Goal: Task Accomplishment & Management: Manage account settings

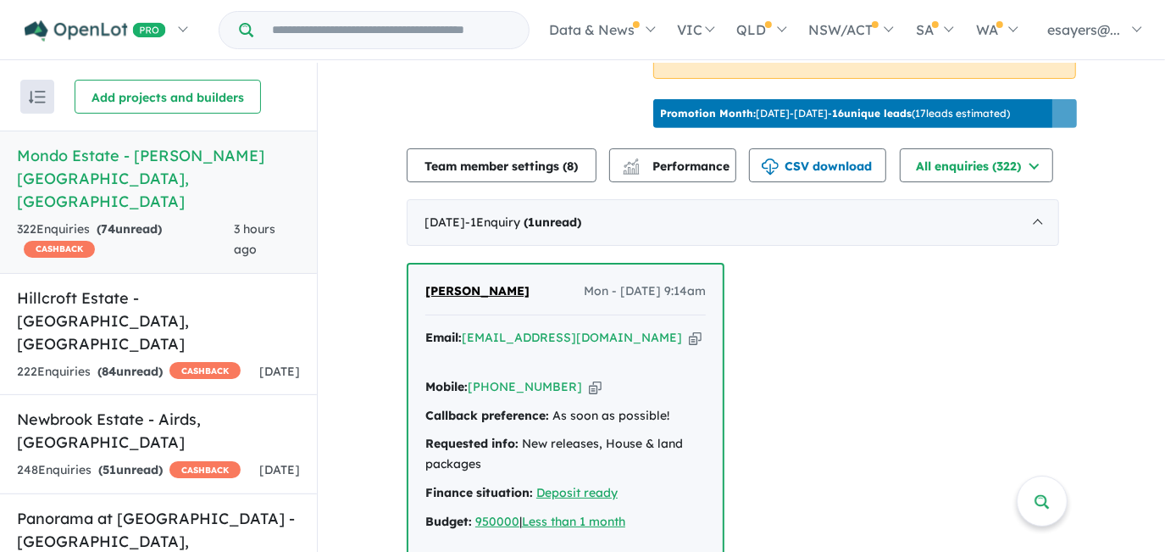
scroll to position [847, 0]
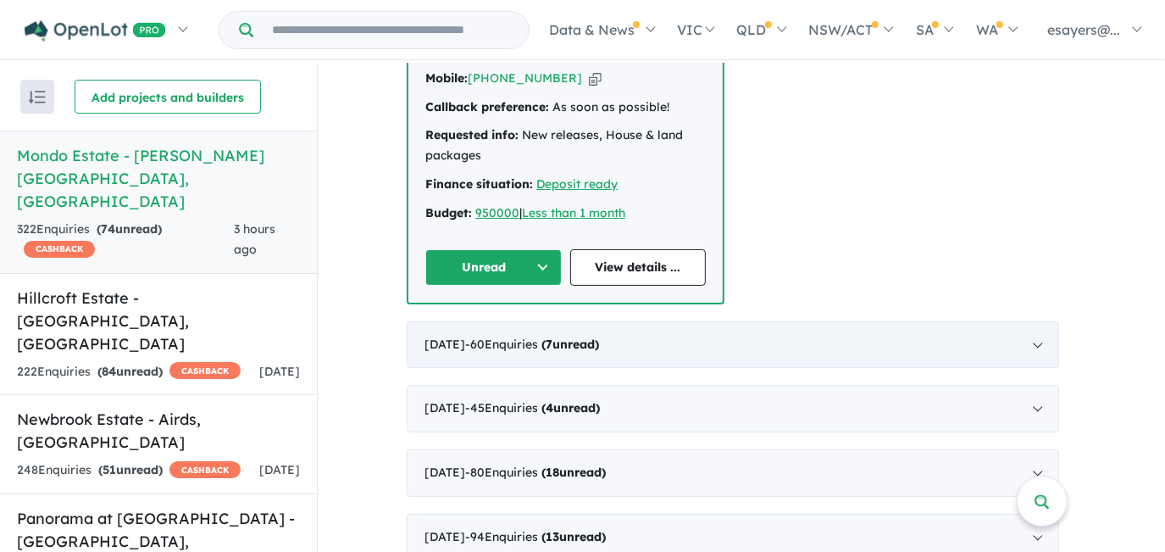
click at [599, 336] on strong "( 7 unread)" at bounding box center [570, 343] width 58 height 15
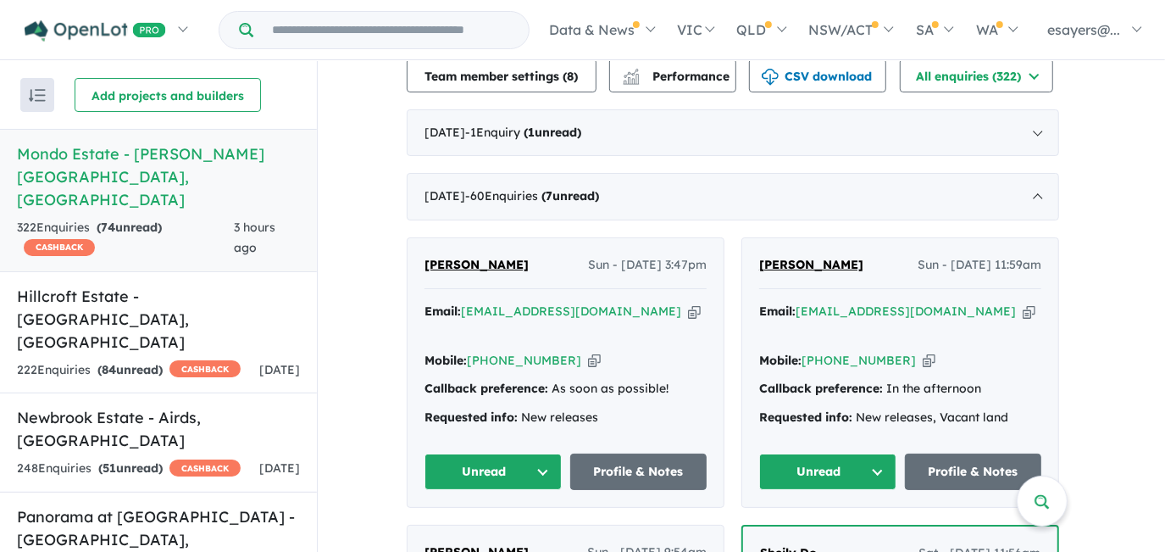
scroll to position [704, 0]
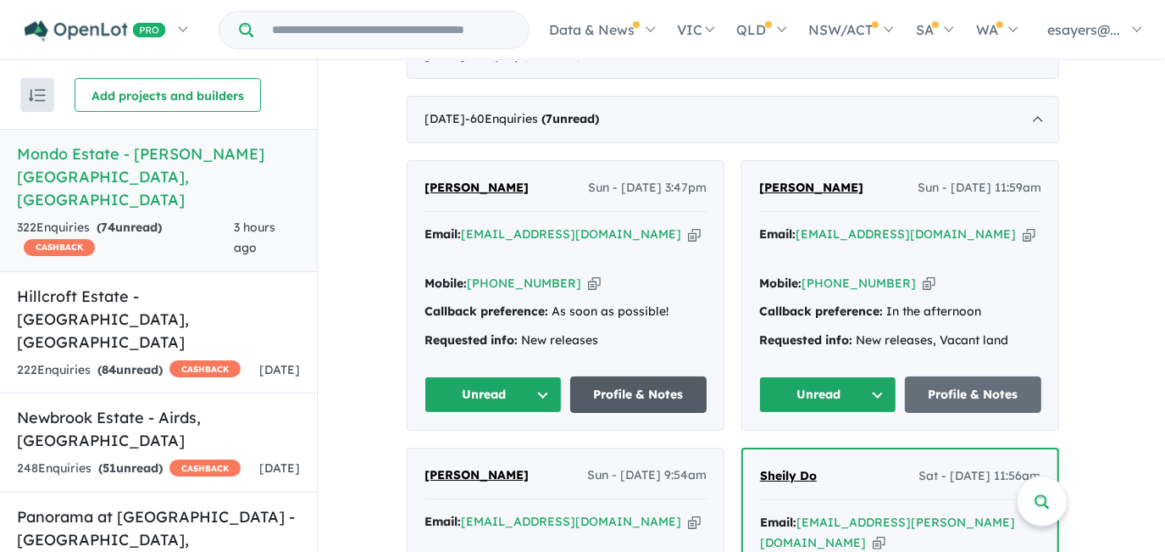
click at [671, 376] on link "Profile & Notes" at bounding box center [638, 394] width 137 height 36
click at [532, 376] on button "Unread" at bounding box center [493, 394] width 137 height 36
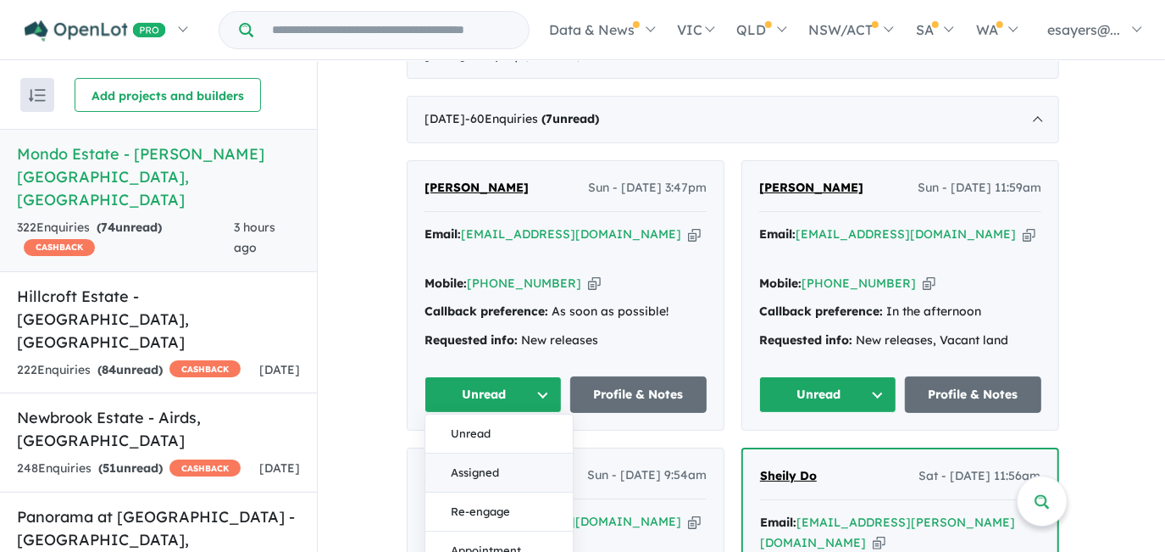
click at [525, 453] on button "Assigned" at bounding box center [498, 472] width 147 height 39
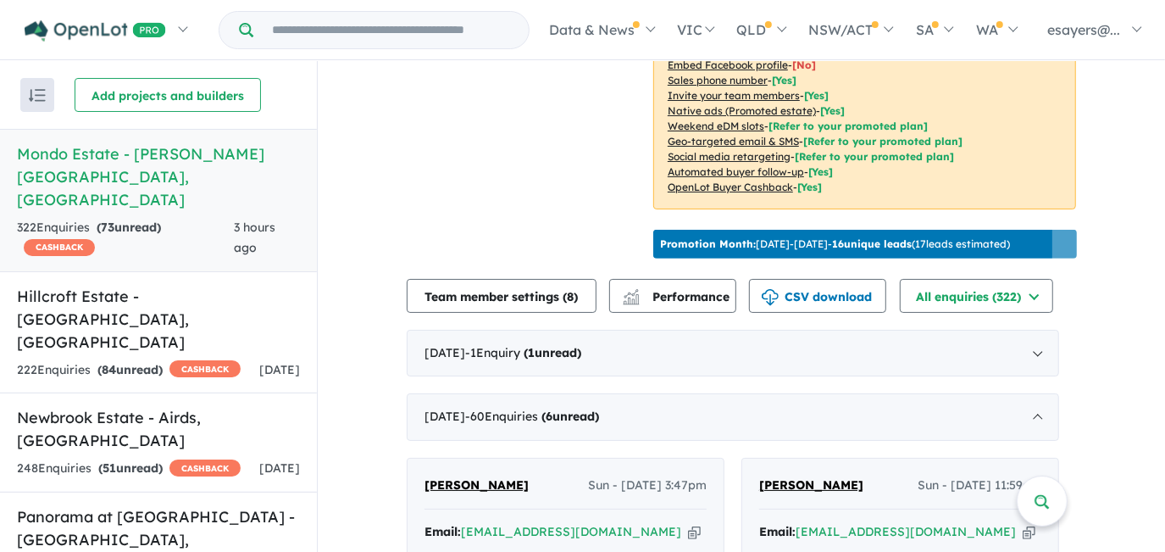
scroll to position [396, 0]
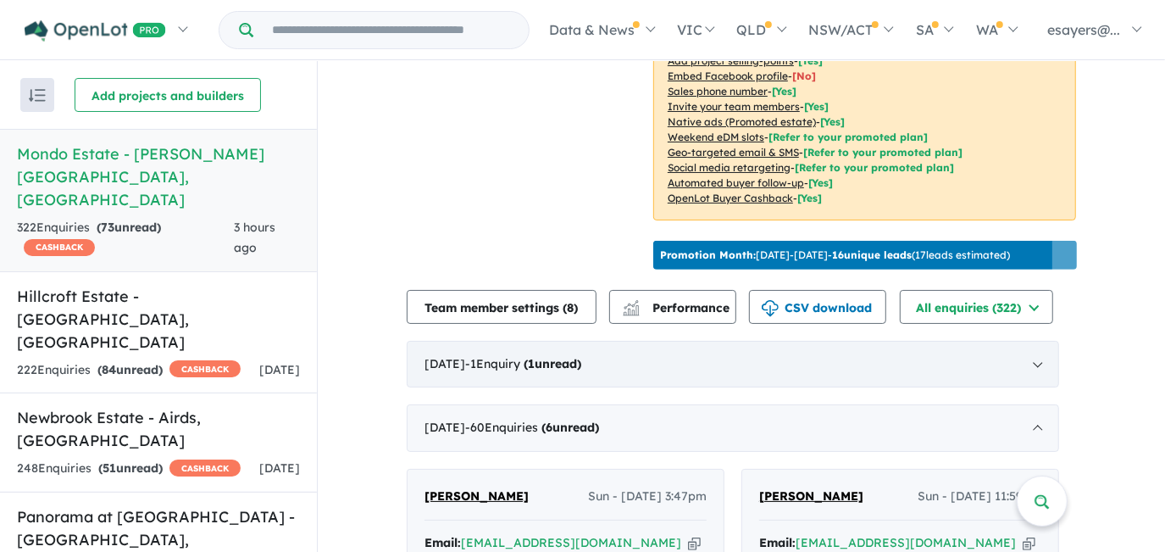
click at [514, 352] on div "September 2025 - 1 Enquir y ( 1 unread)" at bounding box center [733, 364] width 652 height 47
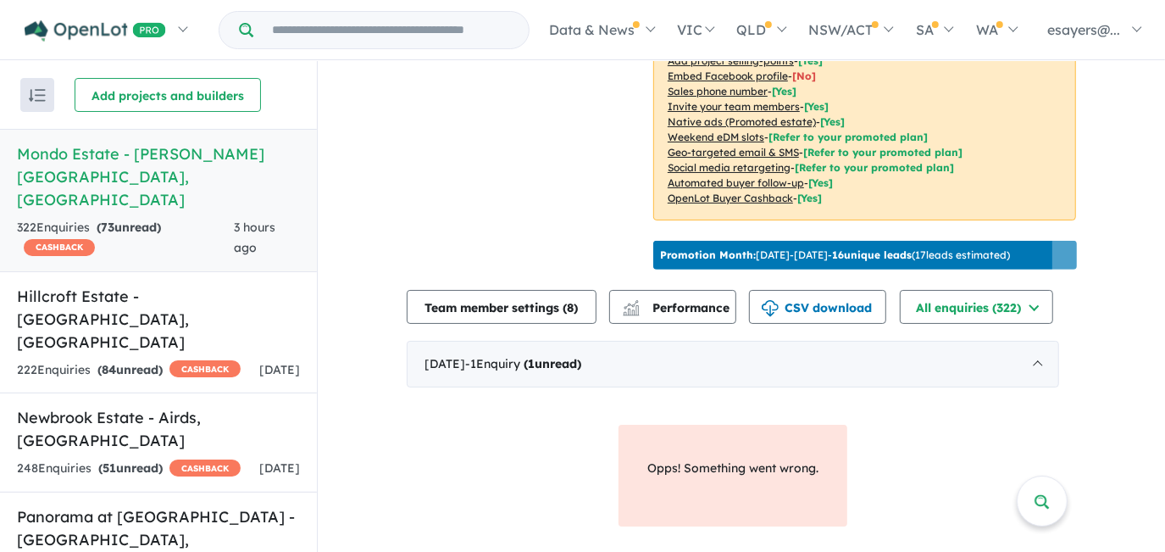
scroll to position [550, 0]
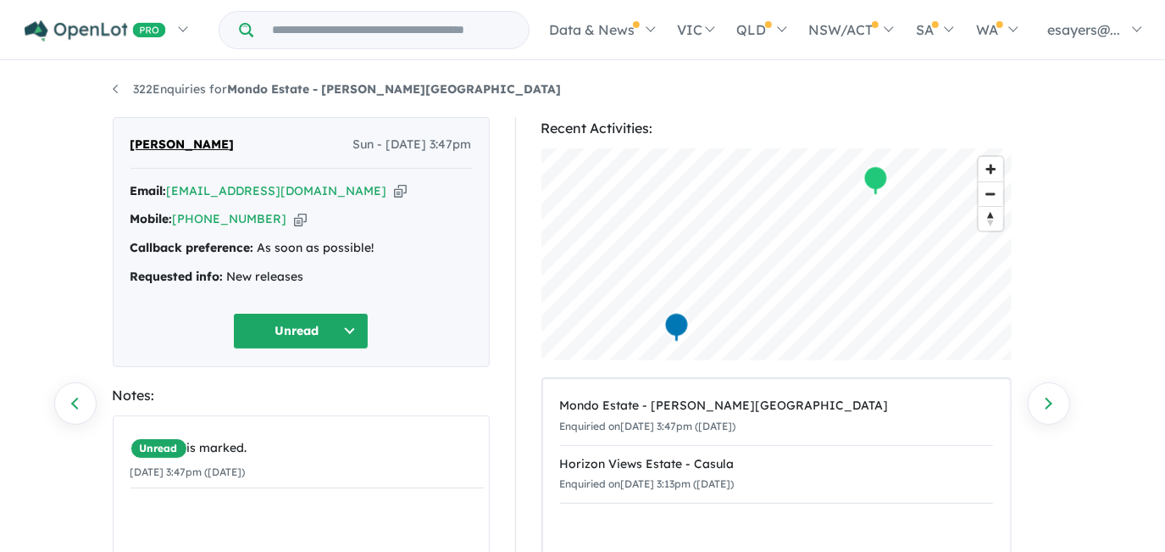
click at [394, 187] on icon "button" at bounding box center [400, 191] width 13 height 18
click at [394, 190] on icon "button" at bounding box center [400, 191] width 13 height 18
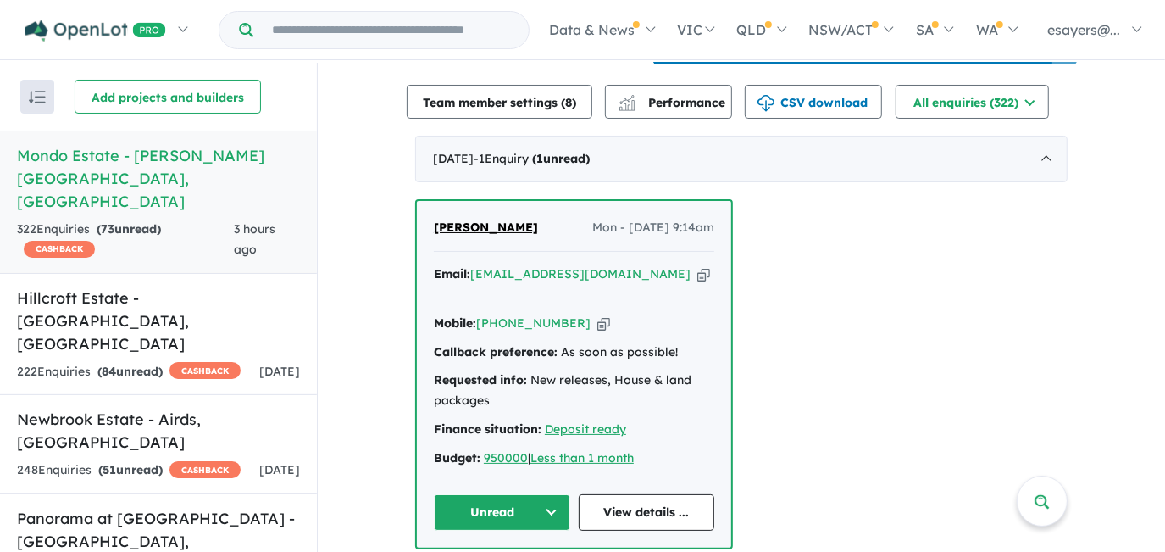
scroll to position [693, 0]
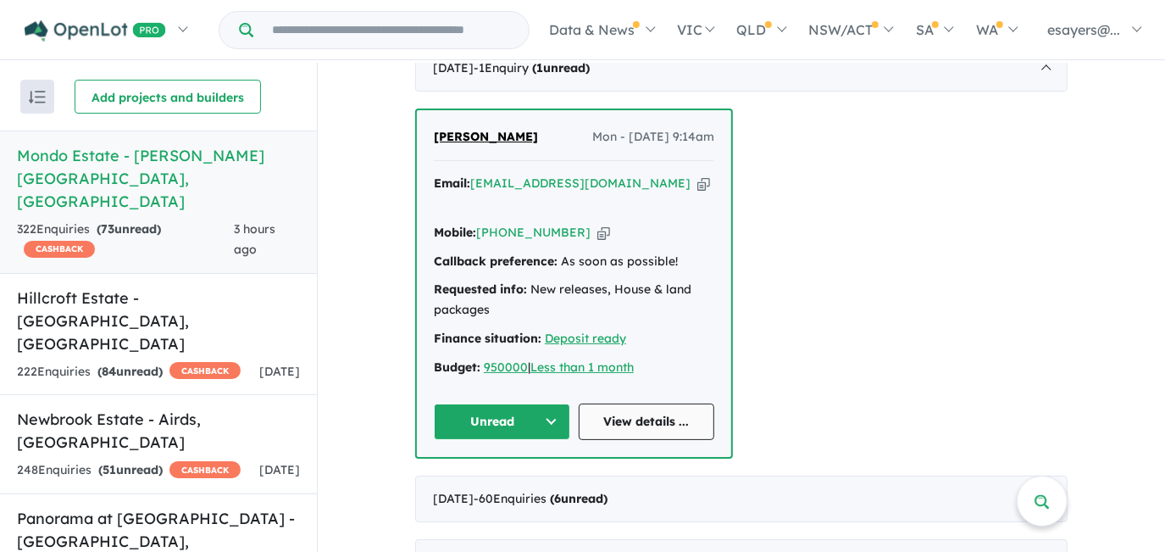
click at [617, 403] on link "View details ..." at bounding box center [647, 421] width 136 height 36
drag, startPoint x: 503, startPoint y: 386, endPoint x: 502, endPoint y: 395, distance: 8.5
click at [502, 403] on button "Unread" at bounding box center [502, 421] width 136 height 36
click at [506, 480] on button "Assigned" at bounding box center [508, 499] width 147 height 39
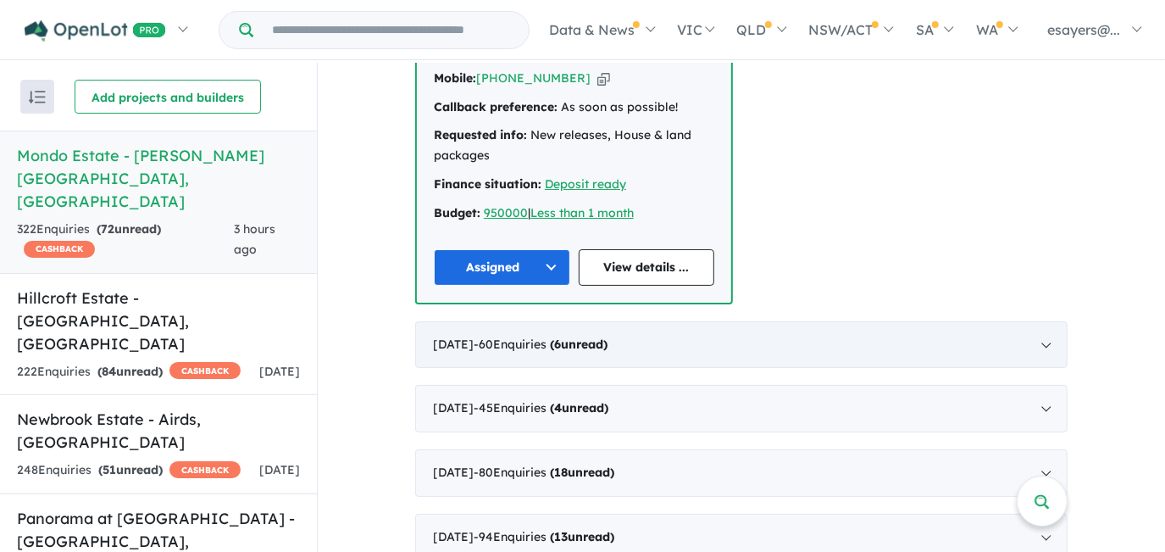
click at [548, 336] on span "- 60 Enquir ies ( 6 unread)" at bounding box center [541, 343] width 134 height 15
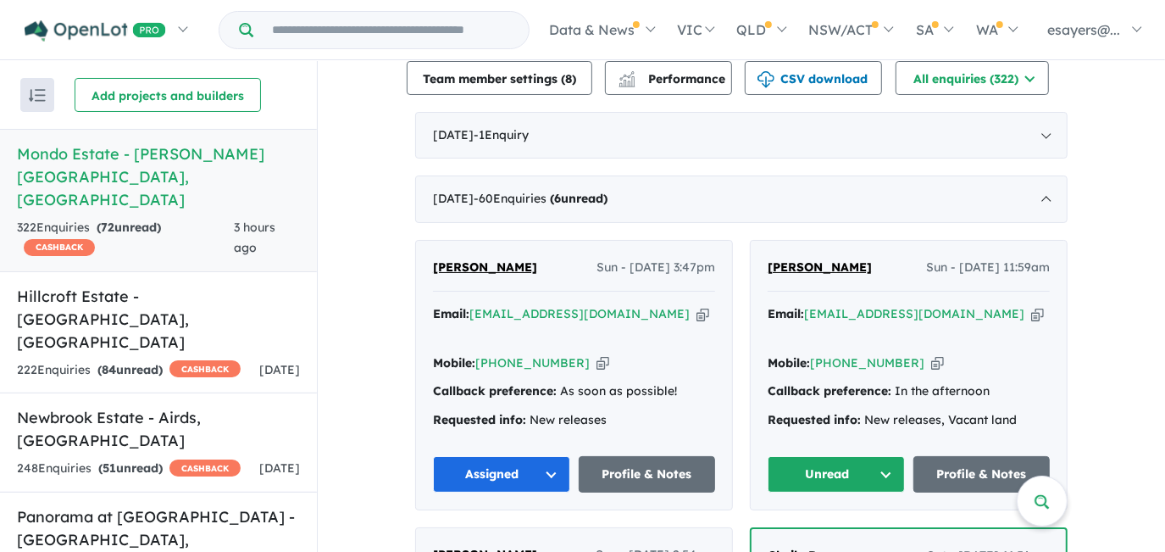
scroll to position [704, 0]
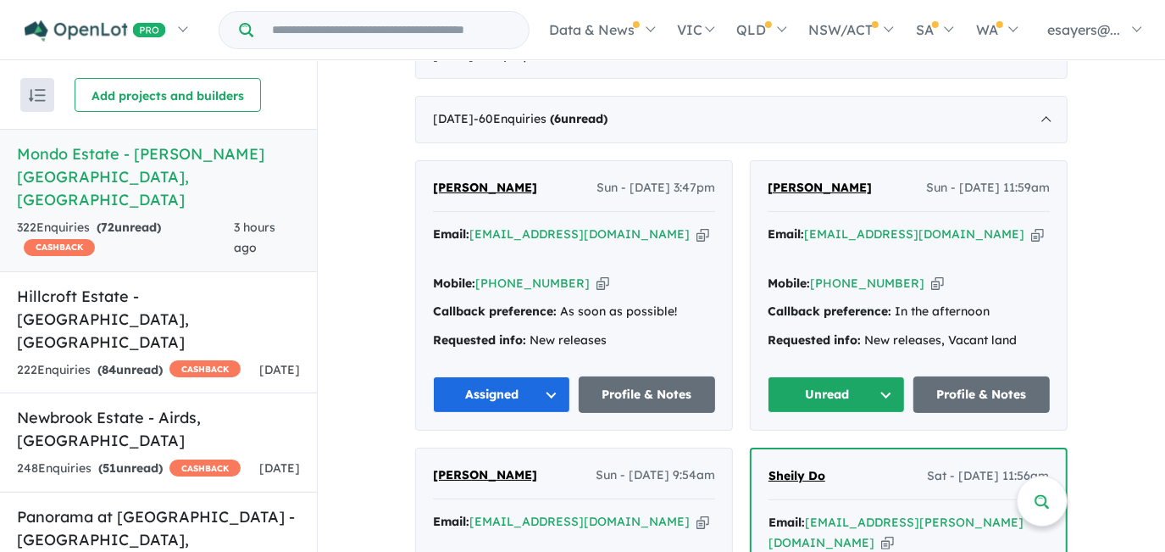
click at [827, 376] on button "Unread" at bounding box center [836, 394] width 137 height 36
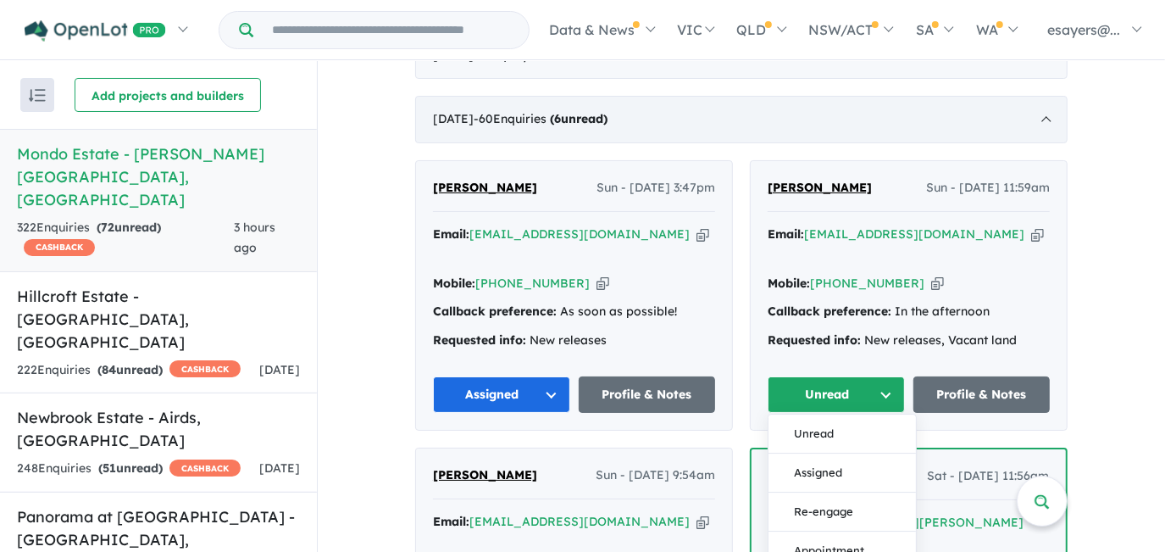
click at [831, 107] on div "August 2025 - 60 Enquir ies ( 6 unread)" at bounding box center [741, 119] width 652 height 47
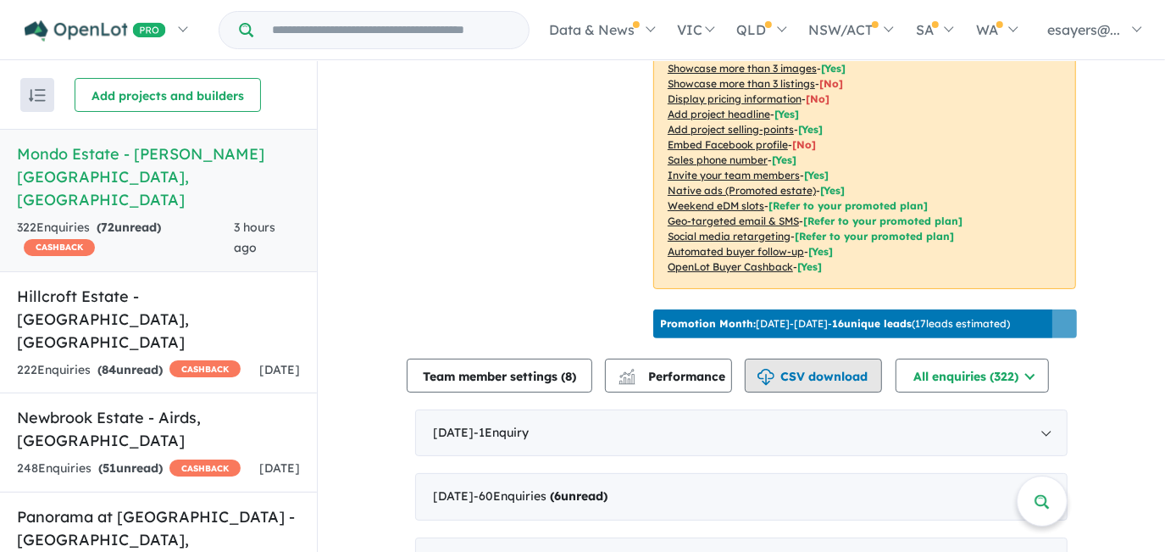
scroll to position [326, 0]
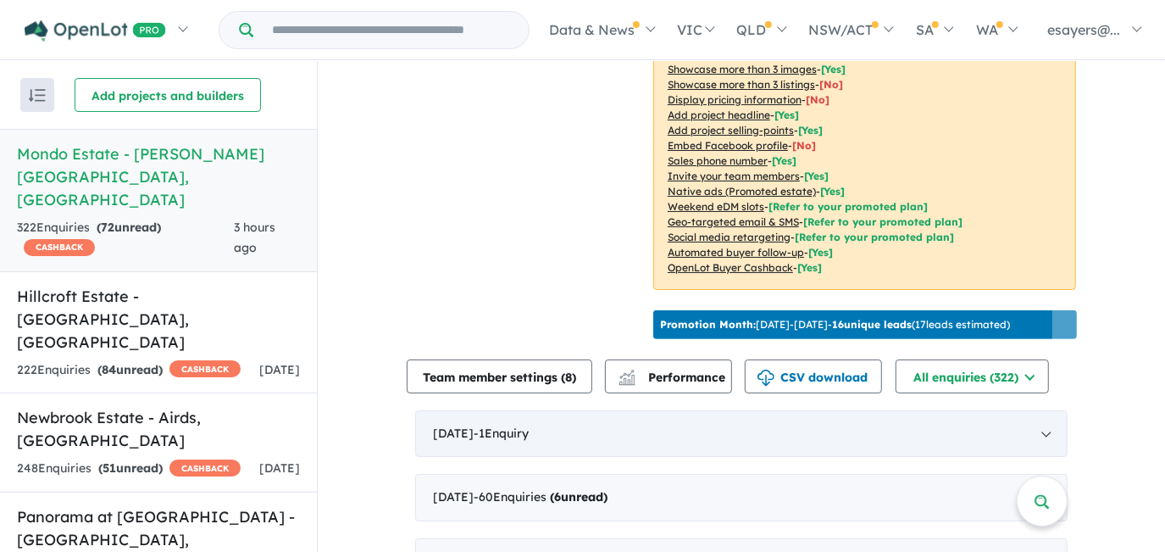
click at [524, 425] on span "- 1 Enquir y ( 0 unread)" at bounding box center [501, 432] width 55 height 15
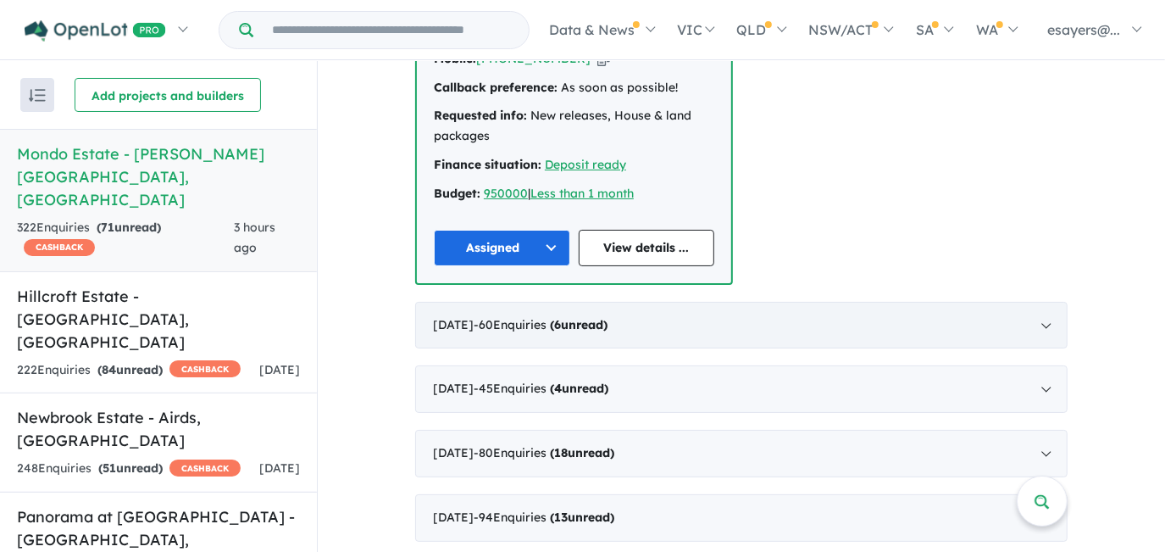
click at [549, 317] on span "- 60 Enquir ies ( 6 unread)" at bounding box center [541, 324] width 134 height 15
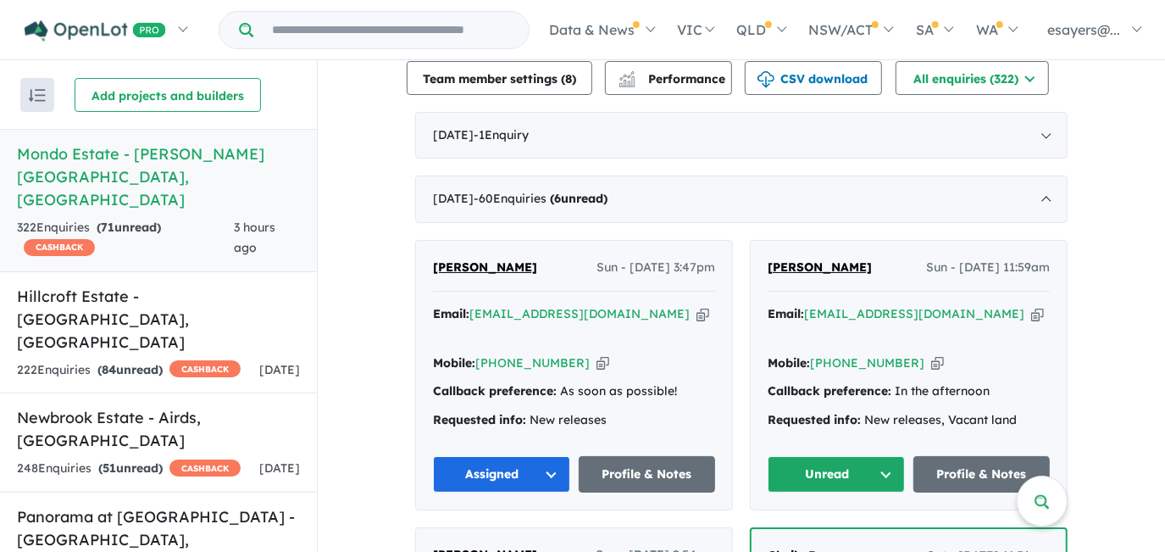
scroll to position [704, 0]
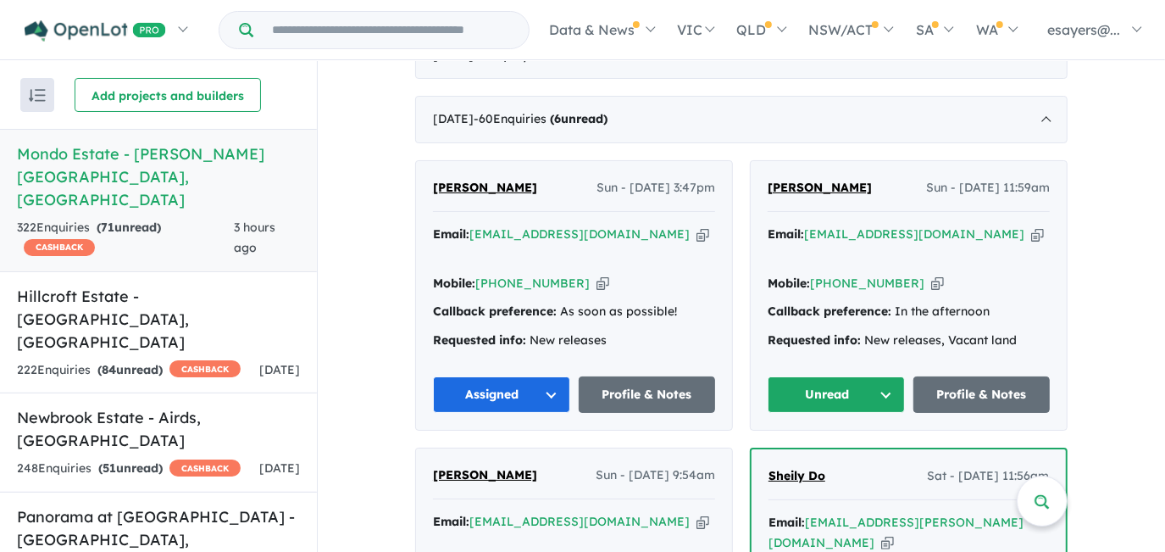
click at [822, 376] on button "Unread" at bounding box center [836, 394] width 137 height 36
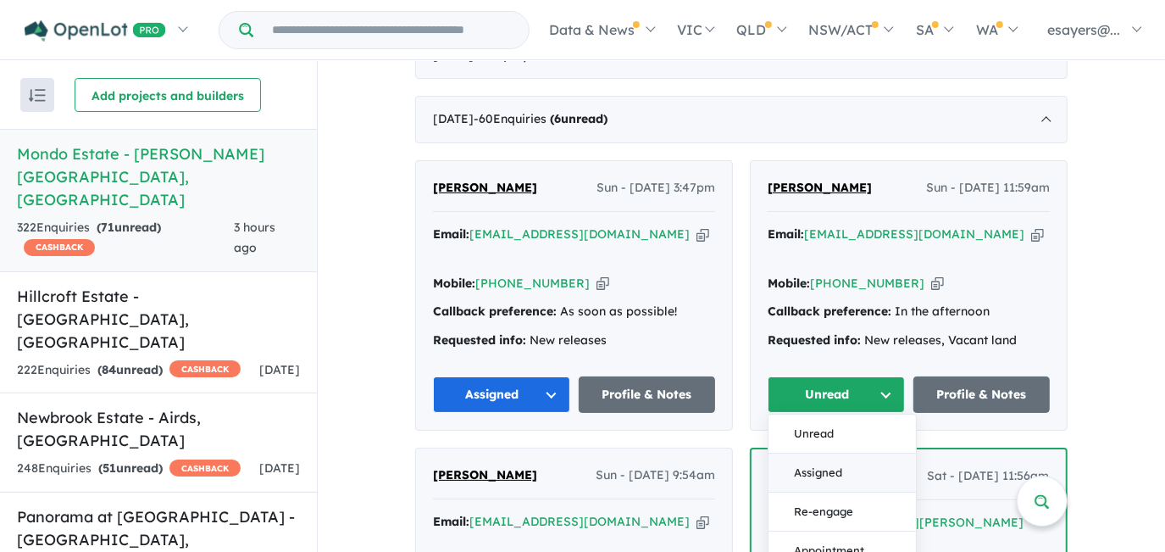
click at [836, 453] on button "Assigned" at bounding box center [842, 472] width 147 height 39
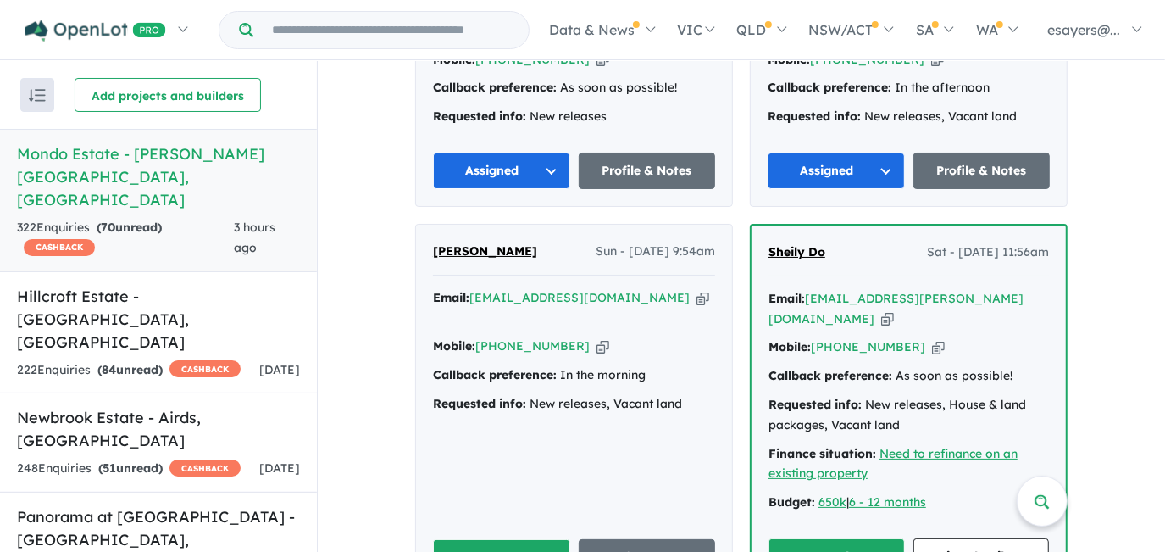
scroll to position [936, 0]
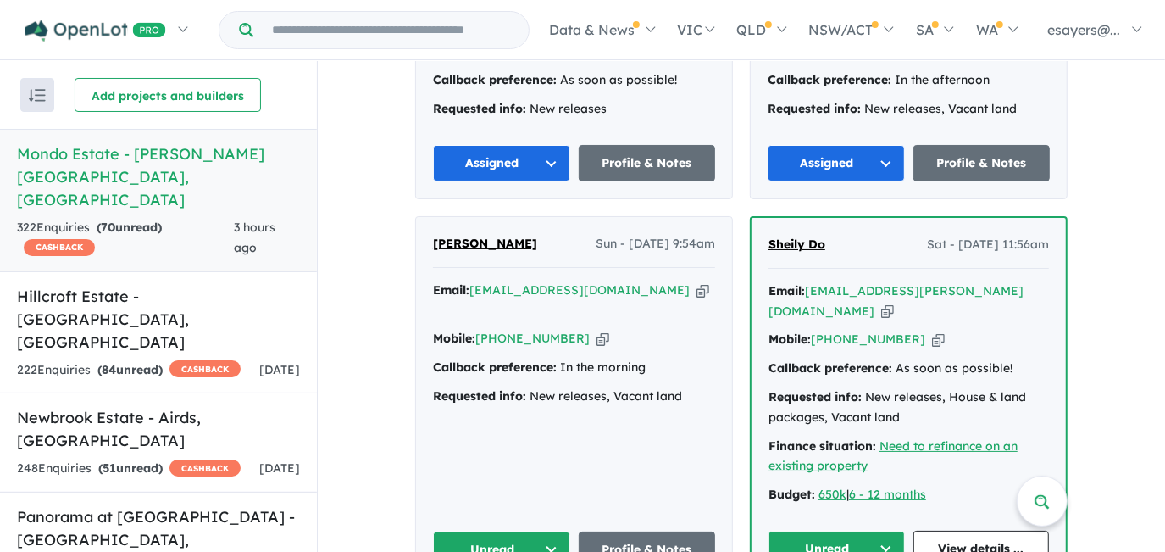
click at [494, 531] on button "Unread" at bounding box center [501, 549] width 137 height 36
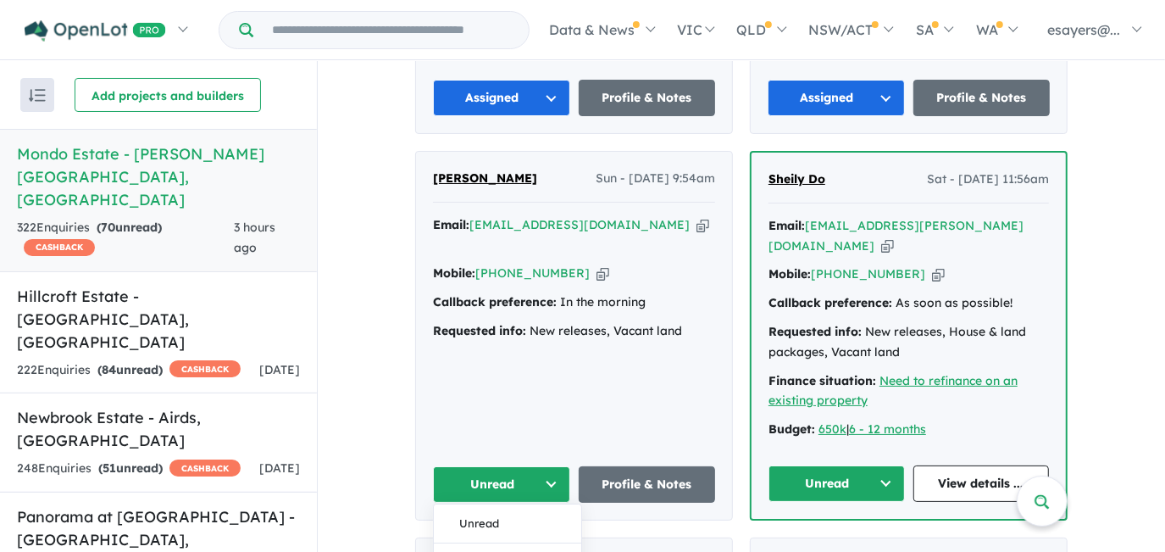
scroll to position [1089, 0]
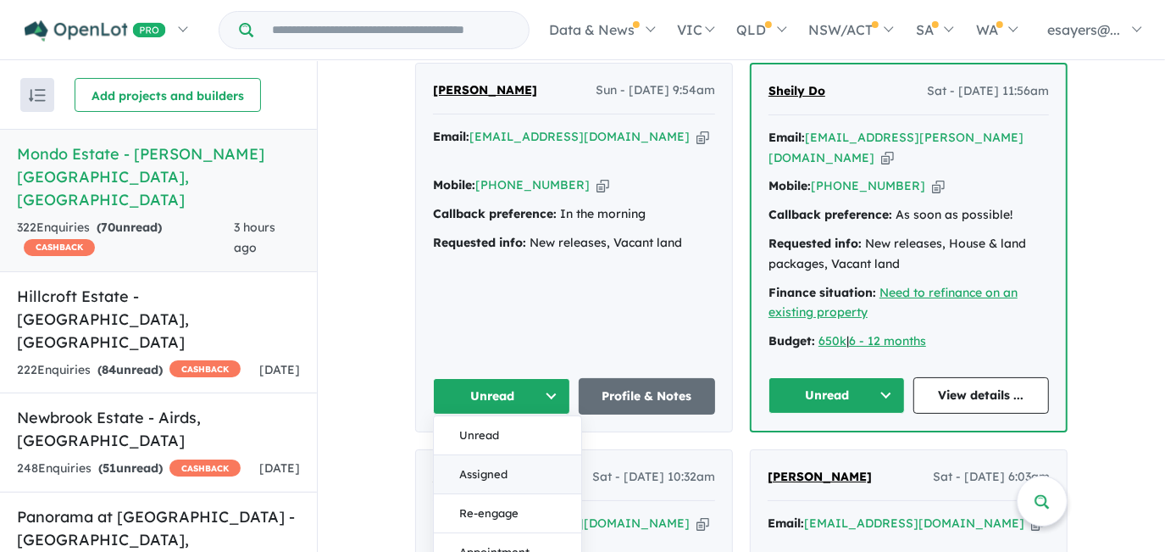
click at [519, 455] on button "Assigned" at bounding box center [507, 474] width 147 height 39
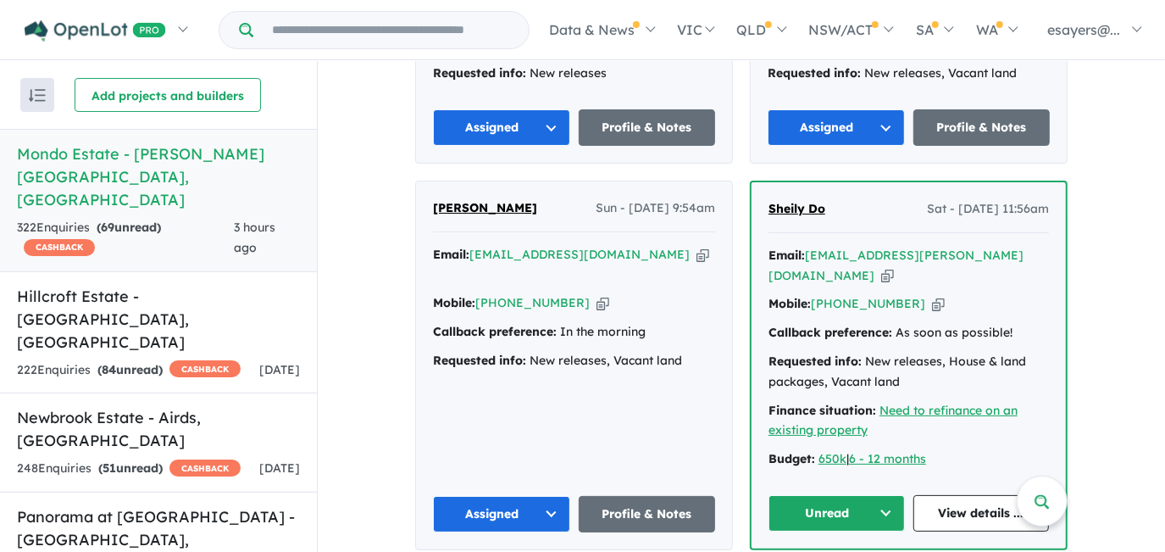
scroll to position [936, 0]
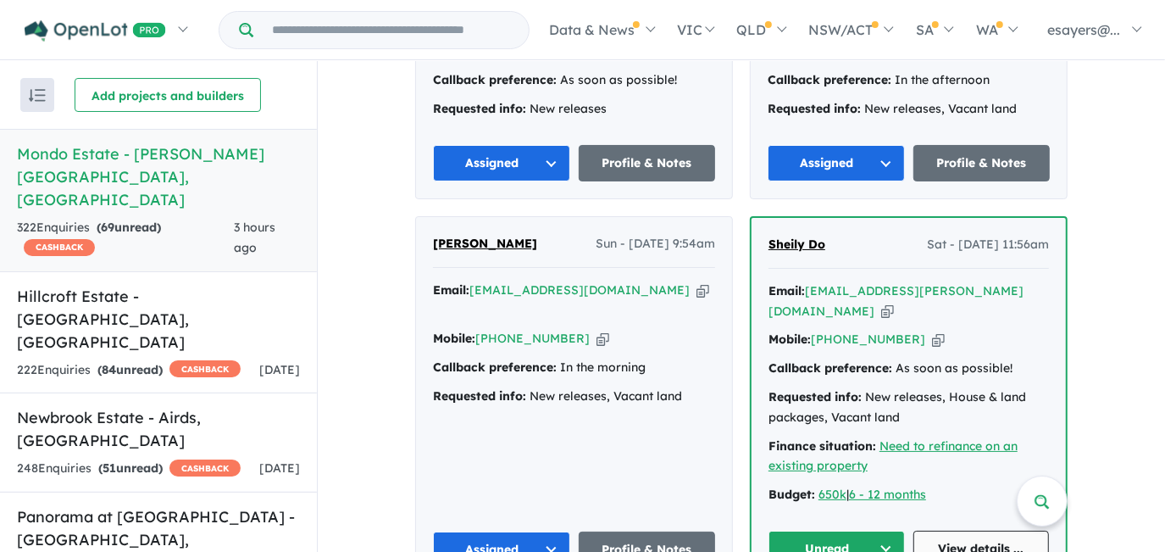
click at [976, 530] on link "View details ..." at bounding box center [981, 548] width 136 height 36
click at [819, 530] on button "Unread" at bounding box center [837, 548] width 136 height 36
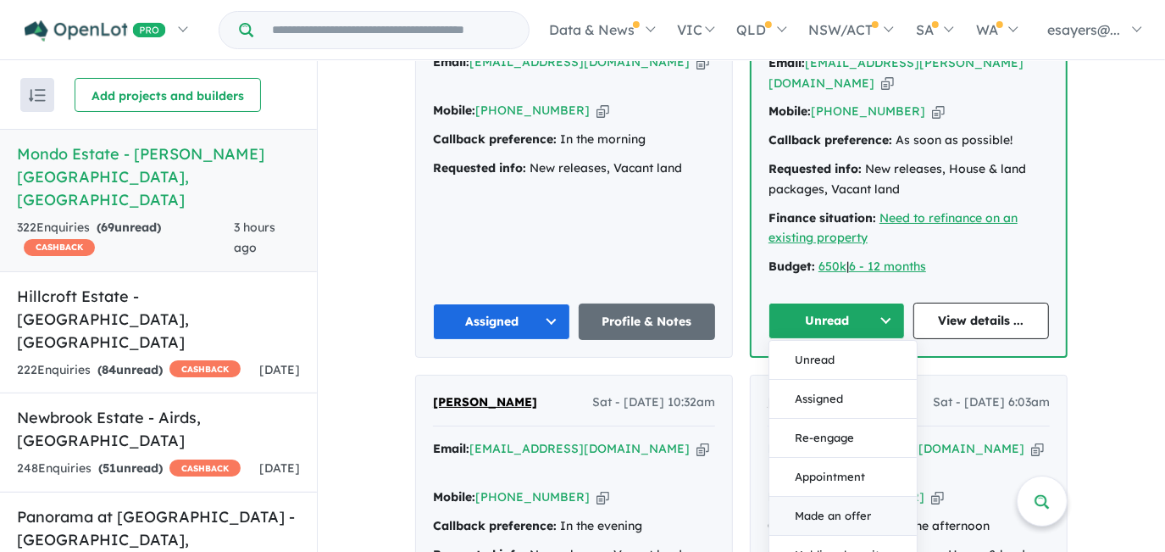
scroll to position [1166, 0]
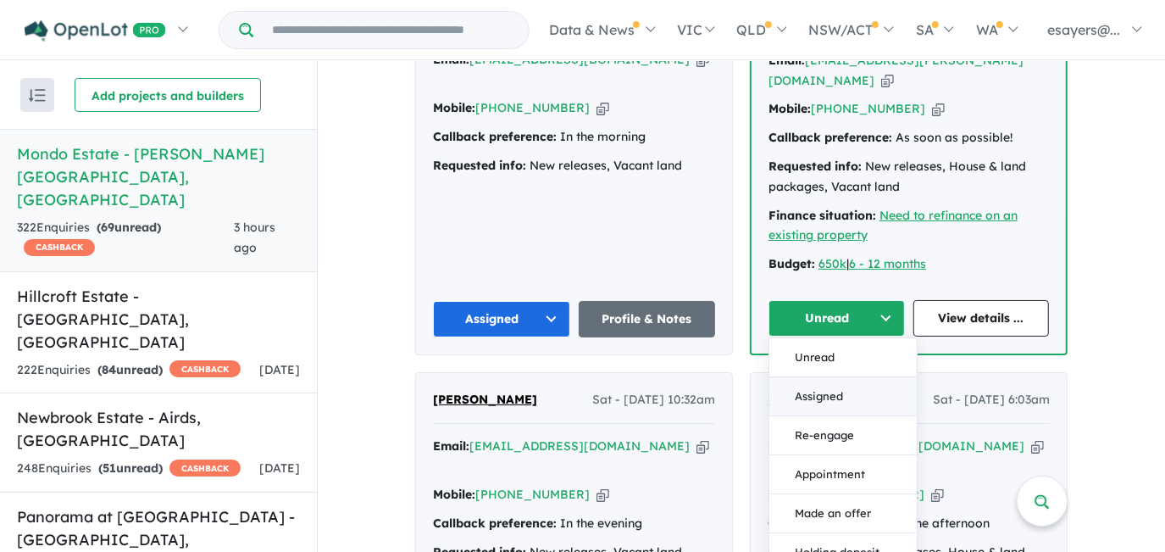
click at [837, 377] on button "Assigned" at bounding box center [842, 396] width 147 height 39
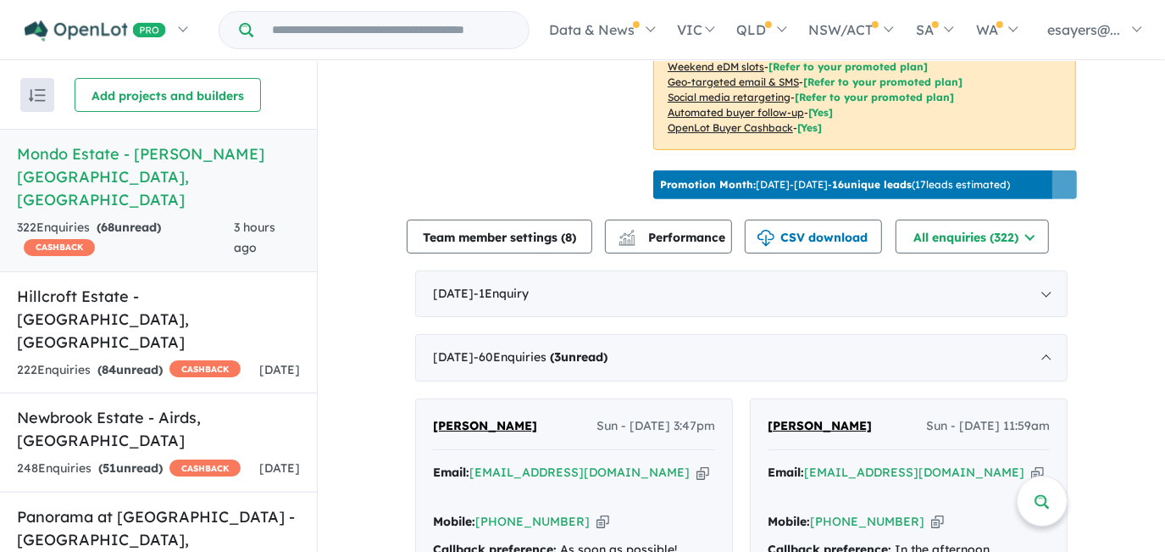
scroll to position [319, 0]
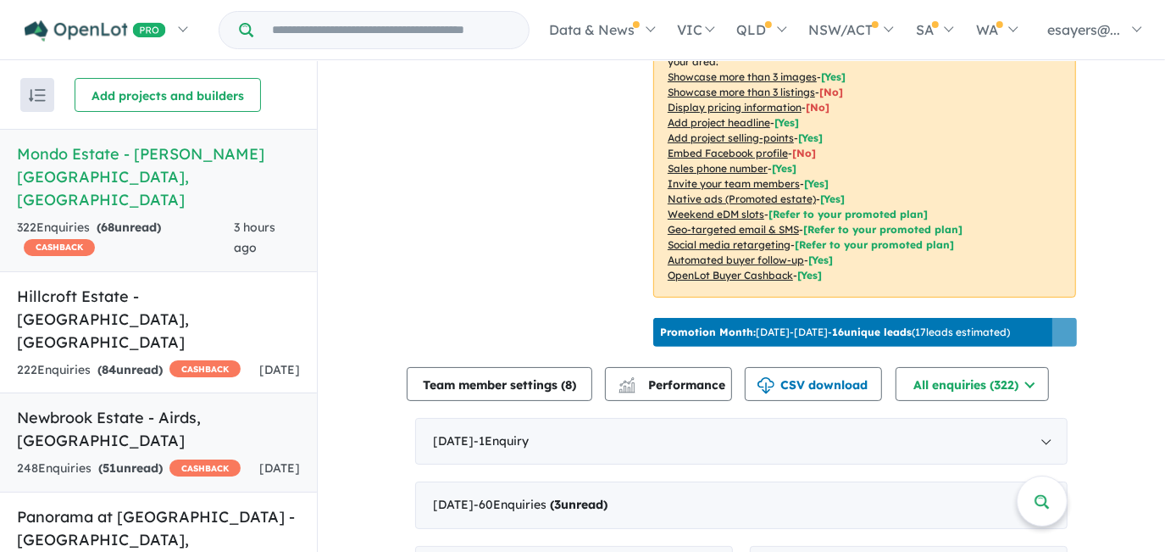
click at [201, 406] on h5 "Newbrook Estate - Airds , NSW" at bounding box center [158, 429] width 283 height 46
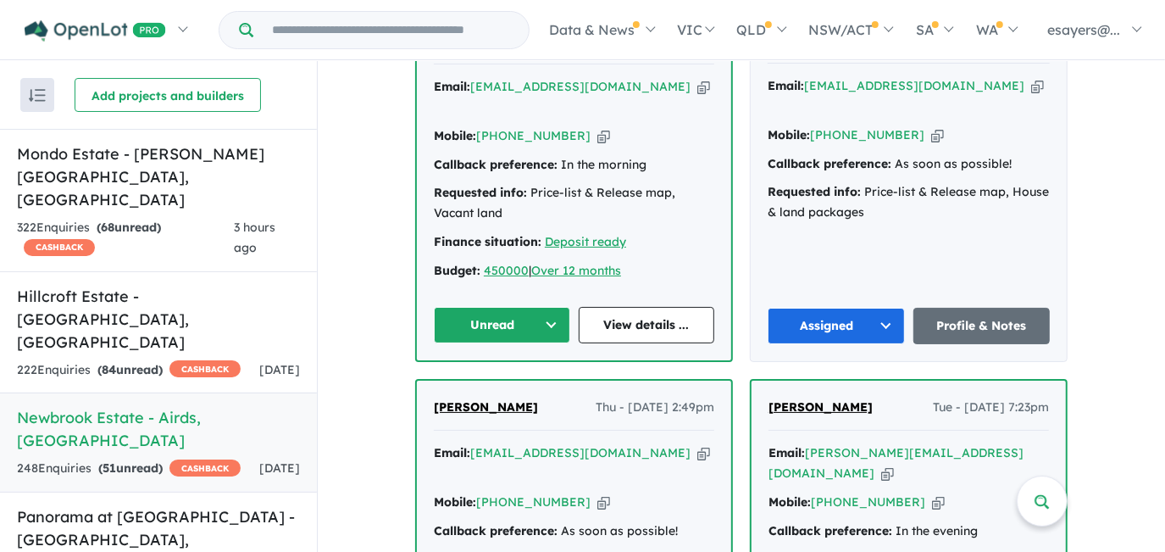
scroll to position [380, 0]
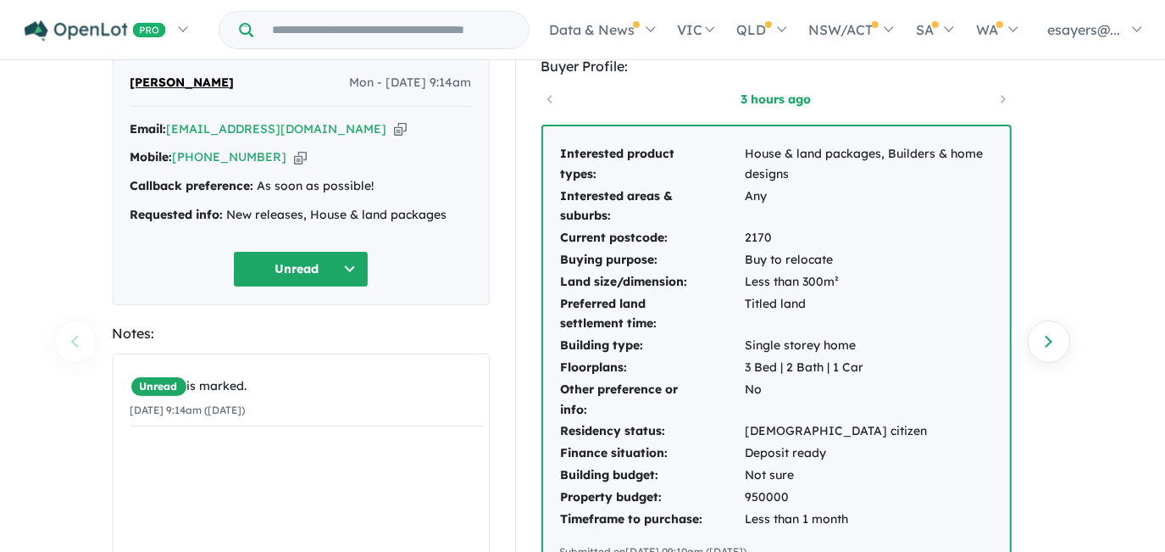
scroll to position [76, 0]
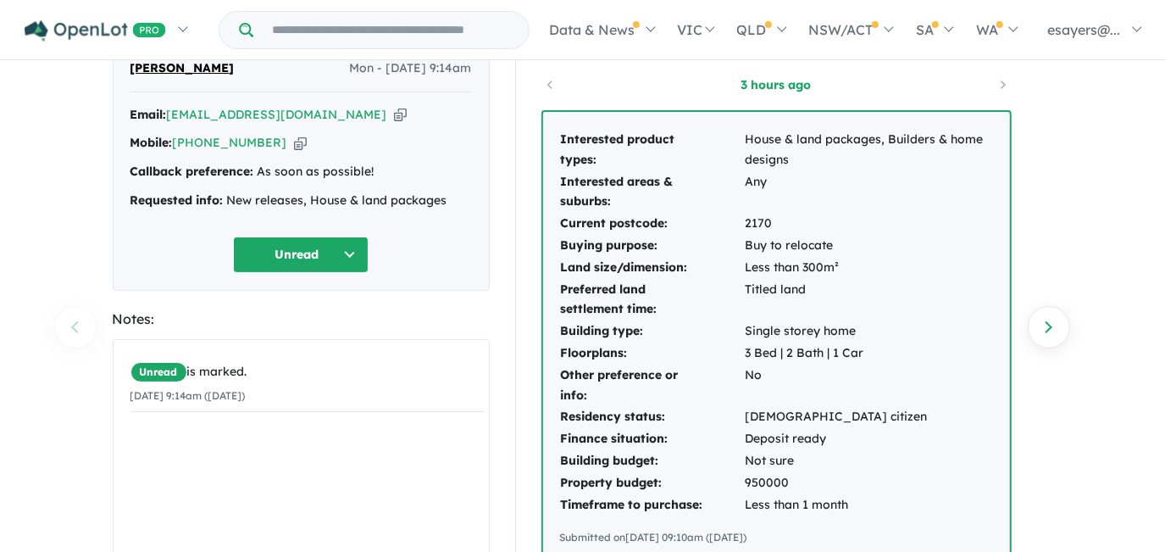
click at [394, 111] on icon "button" at bounding box center [400, 115] width 13 height 18
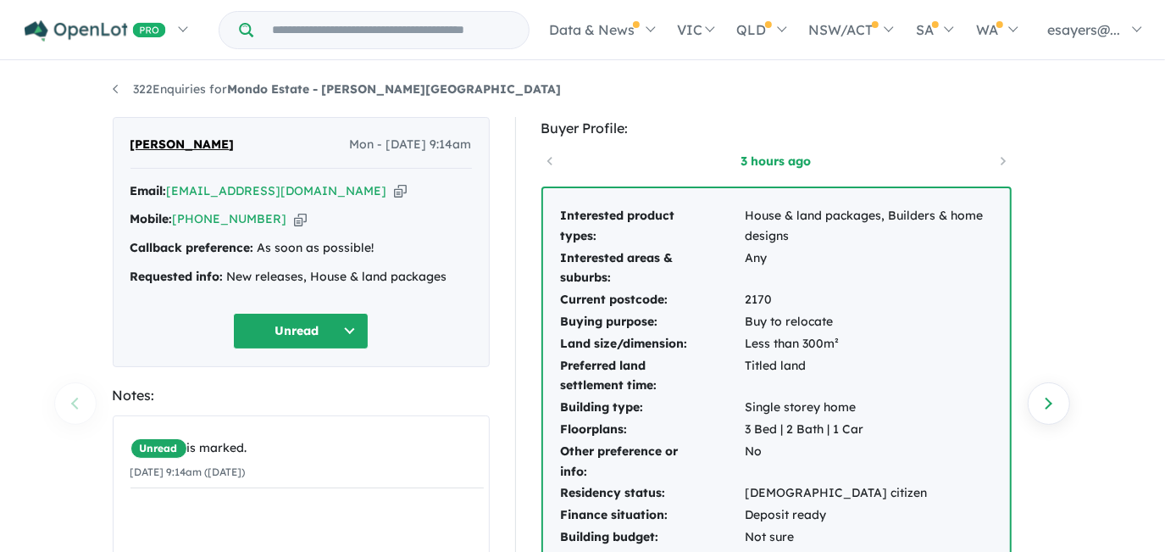
click at [394, 185] on icon "button" at bounding box center [400, 191] width 13 height 18
click at [394, 190] on icon "button" at bounding box center [400, 191] width 13 height 18
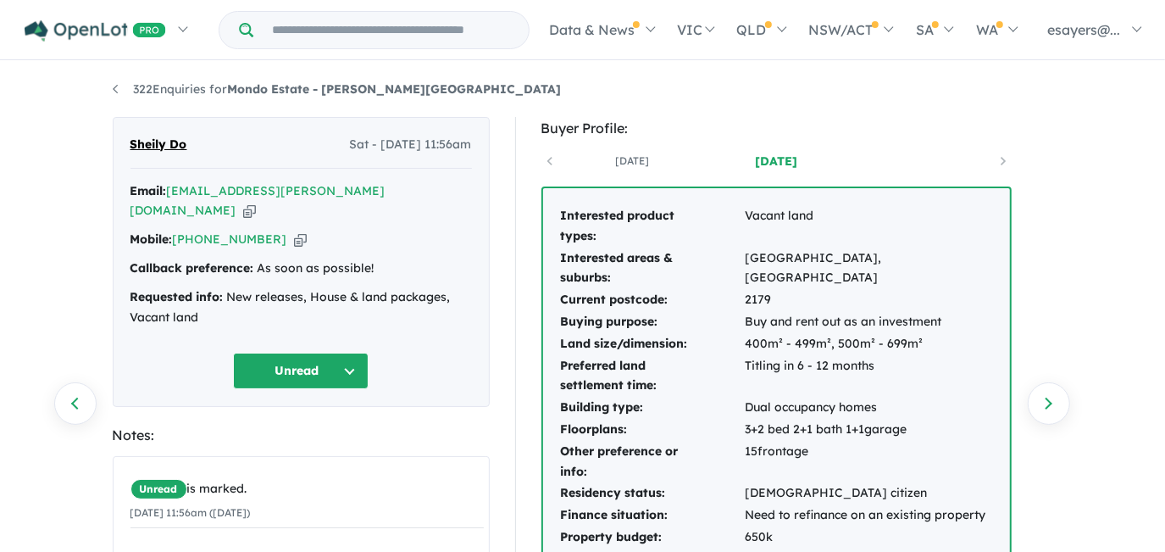
click at [1094, 133] on div "322 Enquiries for Mondo Estate - [PERSON_NAME][GEOGRAPHIC_DATA] Previous enquir…" at bounding box center [582, 308] width 1165 height 491
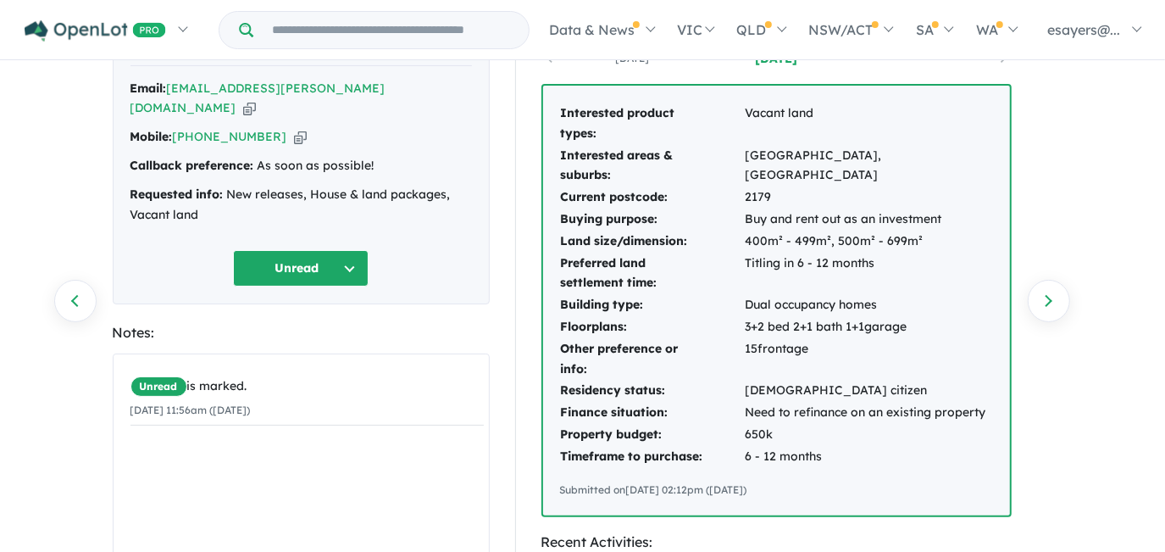
scroll to position [76, 0]
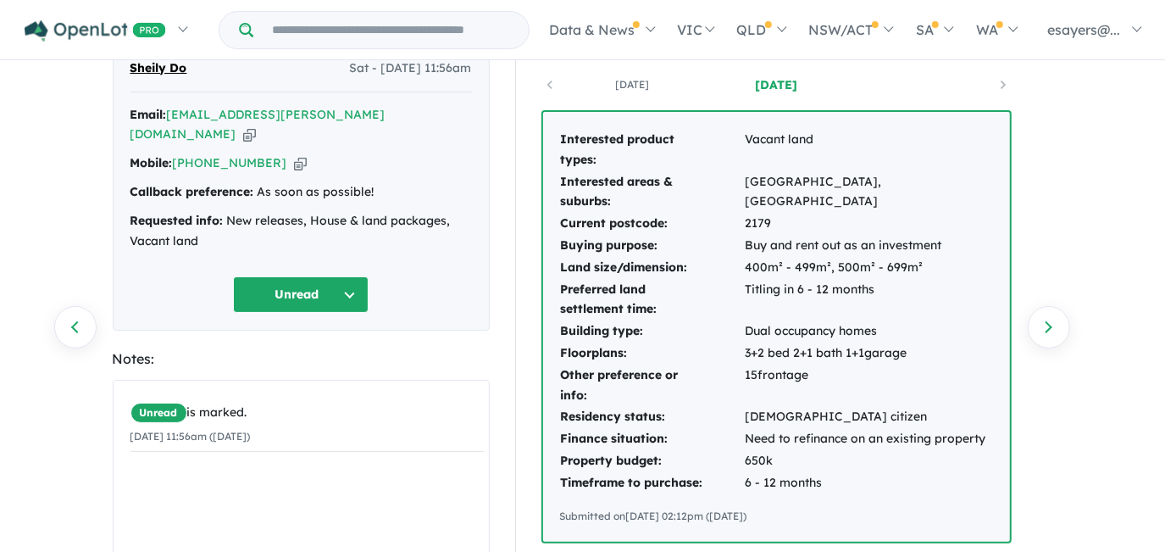
click at [256, 125] on icon "button" at bounding box center [249, 134] width 13 height 18
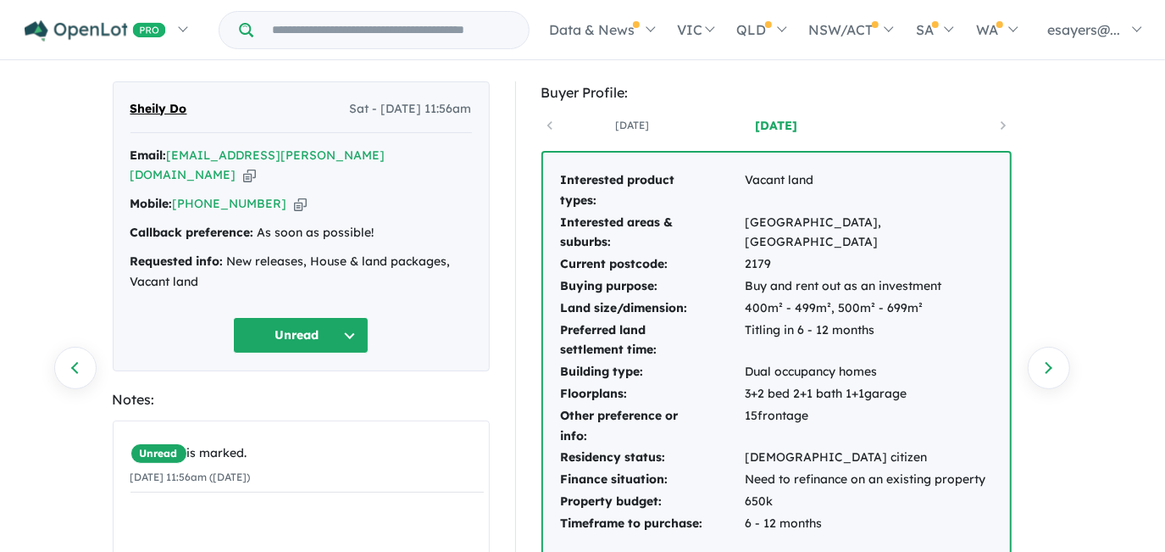
scroll to position [0, 0]
